Goal: Task Accomplishment & Management: Manage account settings

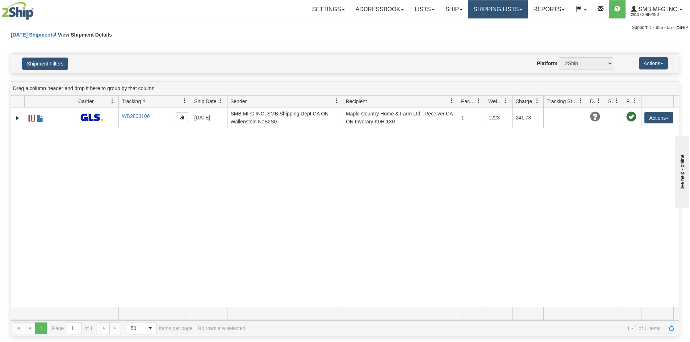
click at [485, 11] on link "Shipping lists" at bounding box center [498, 9] width 60 height 18
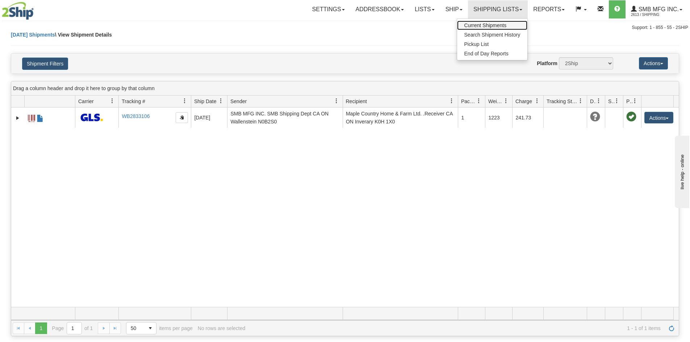
click at [480, 24] on span "Current Shipments" at bounding box center [485, 25] width 42 height 6
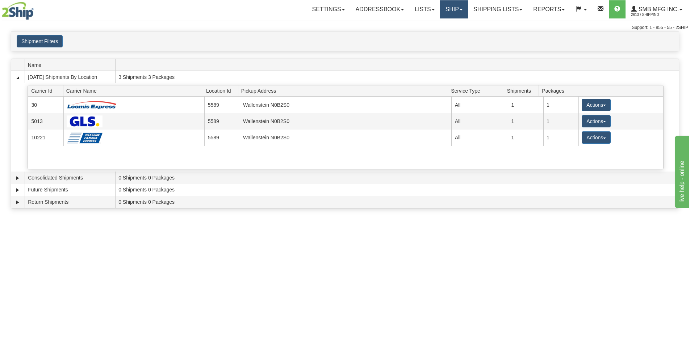
click at [448, 16] on link "Ship" at bounding box center [454, 9] width 28 height 18
click at [487, 13] on link "Shipping lists" at bounding box center [498, 9] width 60 height 18
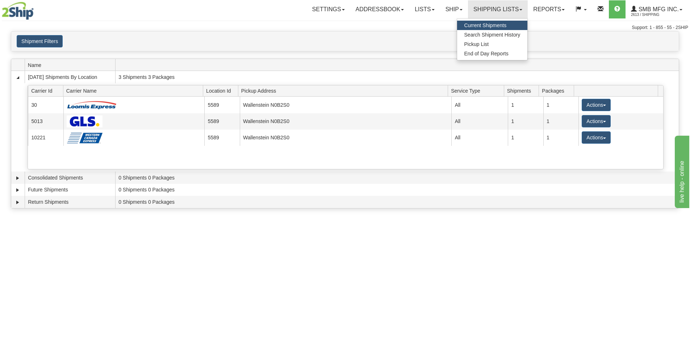
click at [483, 26] on span "Current Shipments" at bounding box center [485, 25] width 42 height 6
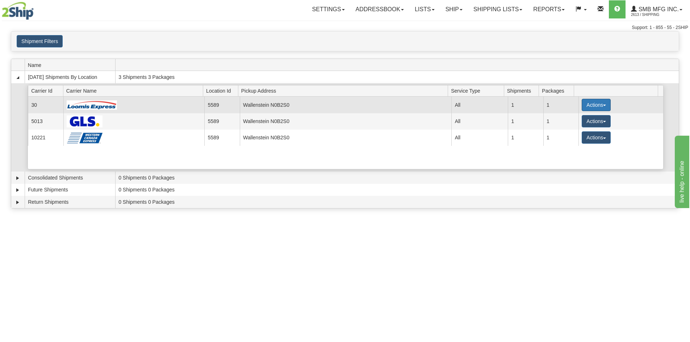
click at [595, 108] on button "Actions" at bounding box center [596, 105] width 29 height 12
click at [584, 118] on link "Details" at bounding box center [581, 118] width 58 height 9
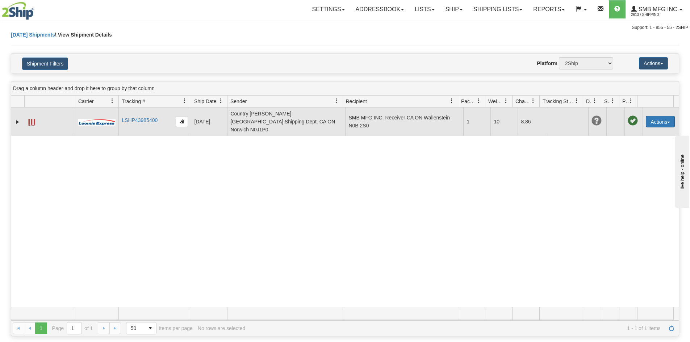
click at [664, 116] on button "Actions" at bounding box center [660, 122] width 29 height 12
click at [633, 159] on link "Delete" at bounding box center [645, 163] width 58 height 9
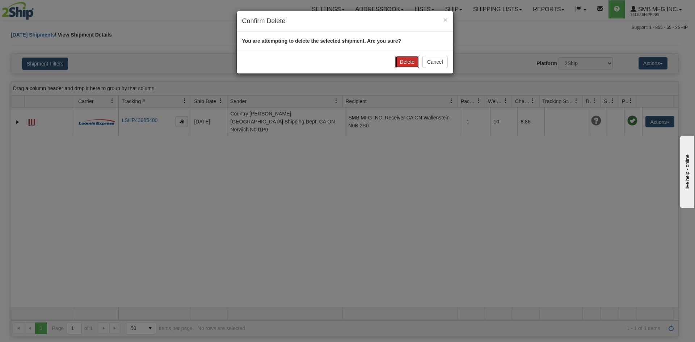
click at [402, 61] on button "Delete" at bounding box center [408, 62] width 24 height 12
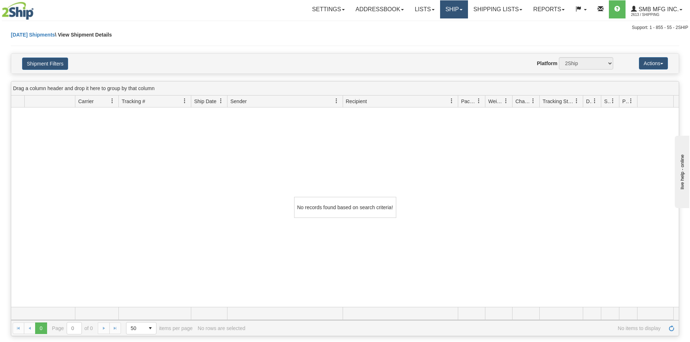
click at [443, 10] on link "Ship" at bounding box center [454, 9] width 28 height 18
click at [428, 26] on span "Ship Screen" at bounding box center [423, 25] width 28 height 6
